Goal: Information Seeking & Learning: Learn about a topic

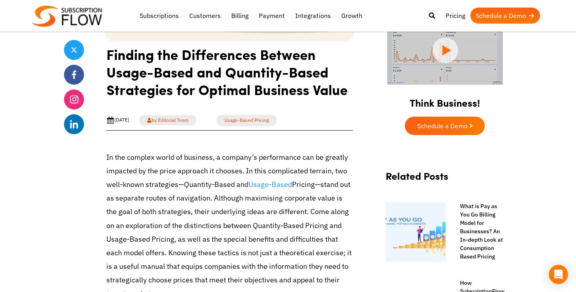
scroll to position [217, 0]
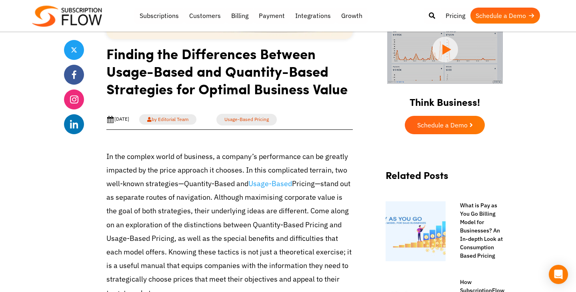
click at [207, 172] on p "In the complex world of business, a company’s performance can be greatly impact…" at bounding box center [229, 225] width 246 height 150
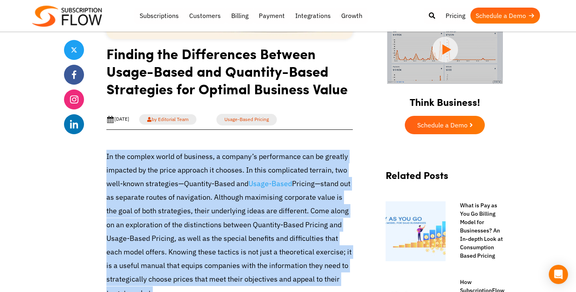
click at [207, 172] on p "In the complex world of business, a company’s performance can be greatly impact…" at bounding box center [229, 225] width 246 height 150
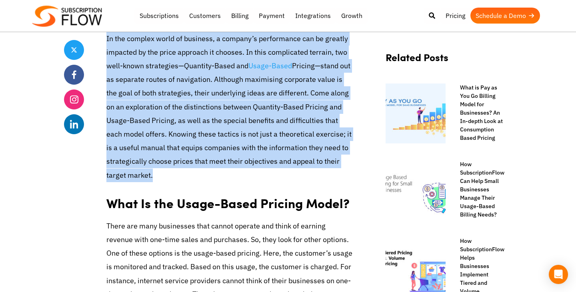
scroll to position [338, 0]
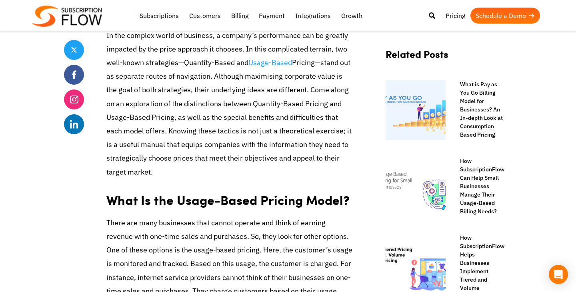
click at [200, 203] on strong "What Is the Usage-Based Pricing Model?" at bounding box center [227, 200] width 243 height 18
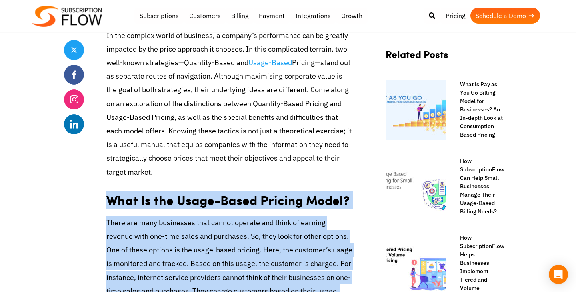
drag, startPoint x: 200, startPoint y: 203, endPoint x: 200, endPoint y: 240, distance: 36.8
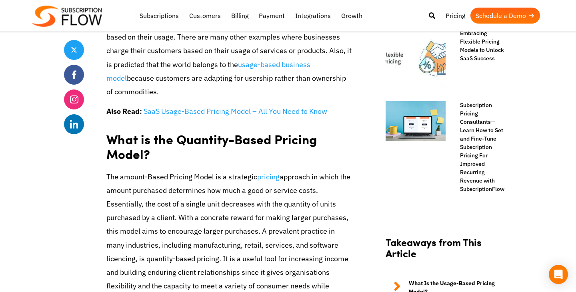
scroll to position [692, 0]
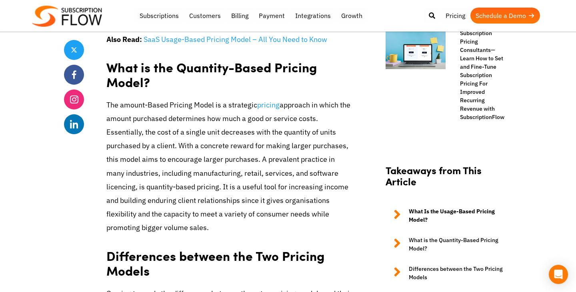
click at [208, 141] on p "The amount-Based Pricing Model is a strategic pricing approach in which the amo…" at bounding box center [229, 166] width 246 height 137
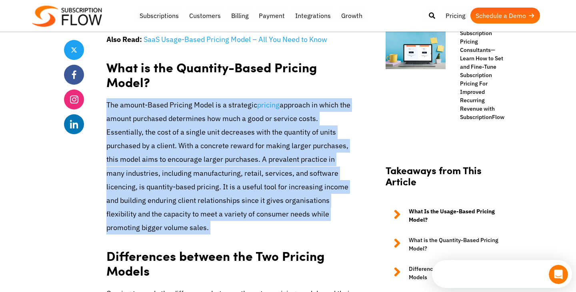
scroll to position [0, 0]
click at [208, 141] on p "The amount-Based Pricing Model is a strategic pricing approach in which the amo…" at bounding box center [229, 166] width 246 height 137
click at [208, 113] on p "The amount-Based Pricing Model is a strategic pricing approach in which the amo…" at bounding box center [229, 166] width 246 height 137
